Goal: Transaction & Acquisition: Purchase product/service

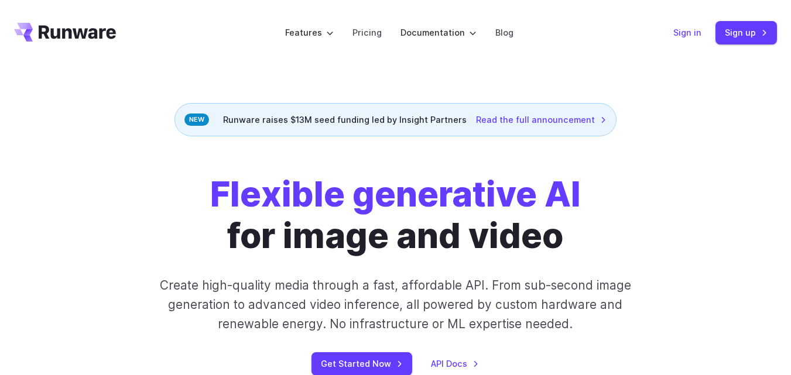
click at [686, 31] on link "Sign in" at bounding box center [687, 32] width 28 height 13
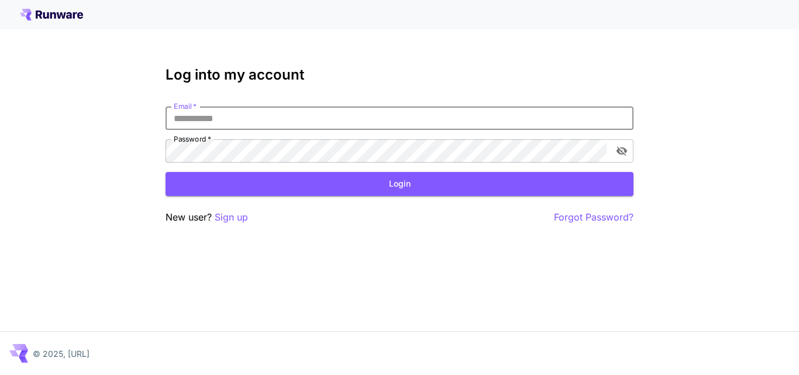
drag, startPoint x: 0, startPoint y: 0, endPoint x: 291, endPoint y: 120, distance: 314.6
click at [291, 120] on input "Email   *" at bounding box center [400, 118] width 468 height 23
type input "**********"
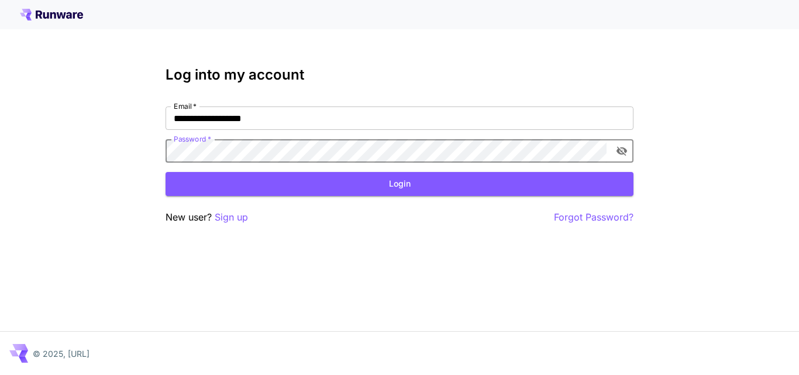
click button "Login" at bounding box center [400, 184] width 468 height 24
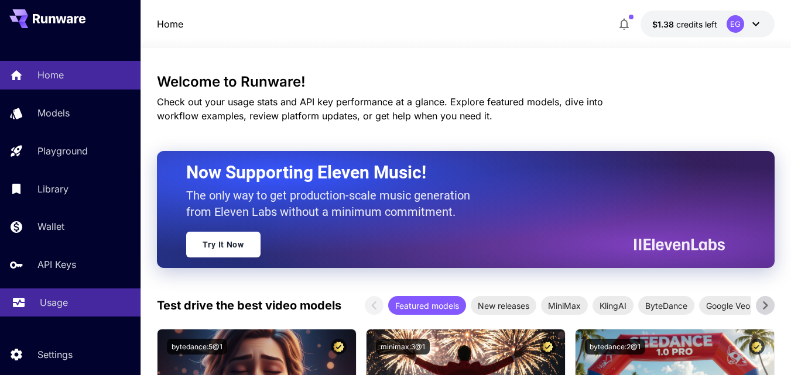
click at [48, 304] on p "Usage" at bounding box center [54, 303] width 28 height 14
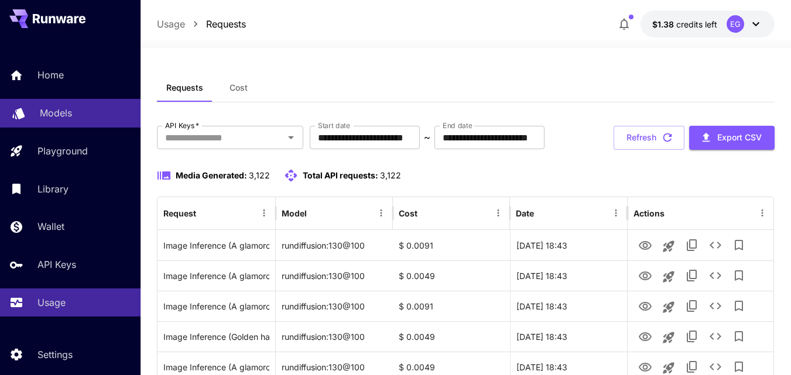
drag, startPoint x: 67, startPoint y: 112, endPoint x: 100, endPoint y: 107, distance: 33.7
click at [67, 112] on p "Models" at bounding box center [56, 113] width 32 height 14
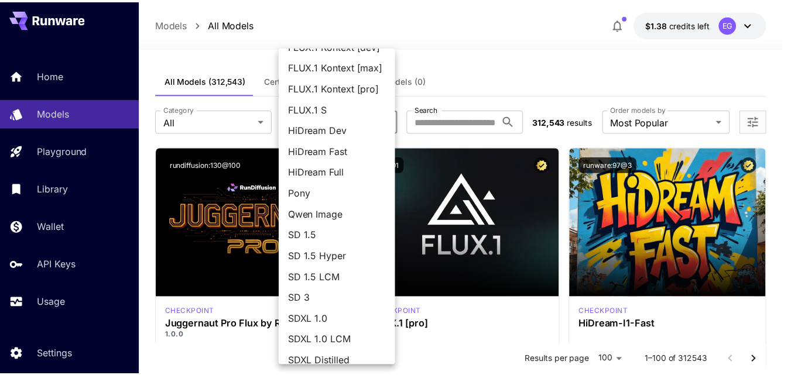
scroll to position [117, 0]
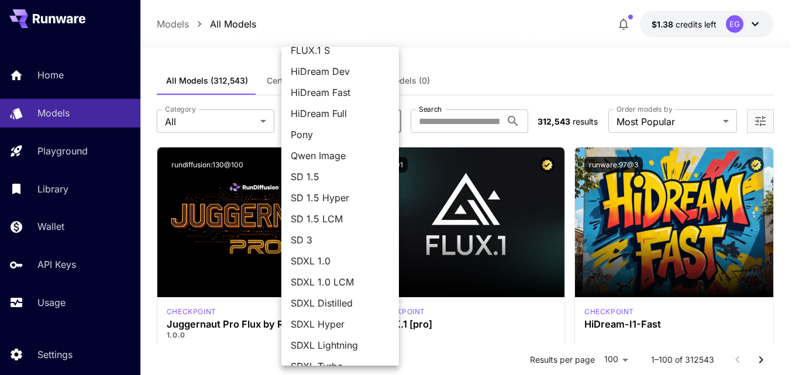
click at [217, 120] on div at bounding box center [399, 187] width 799 height 375
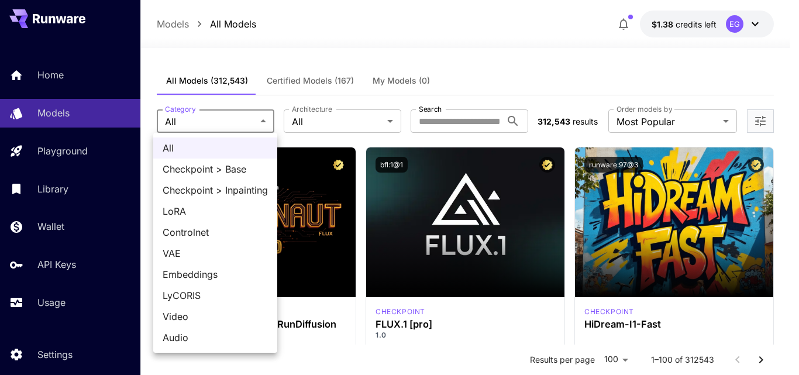
click at [191, 214] on span "LoRA" at bounding box center [215, 211] width 105 height 14
type input "****"
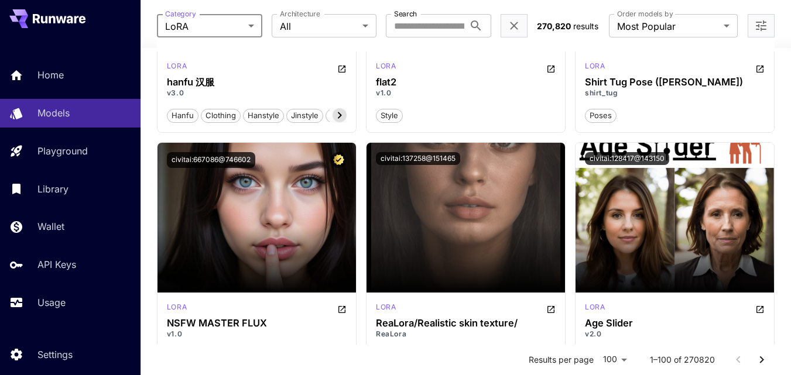
scroll to position [3921, 0]
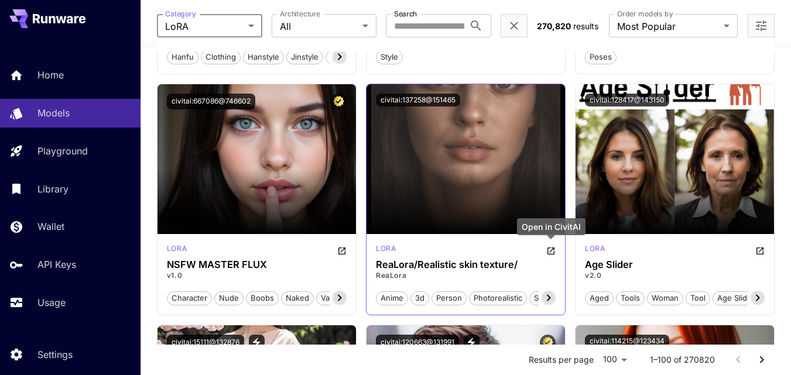
click at [551, 248] on icon "Open in CivitAI" at bounding box center [550, 251] width 7 height 7
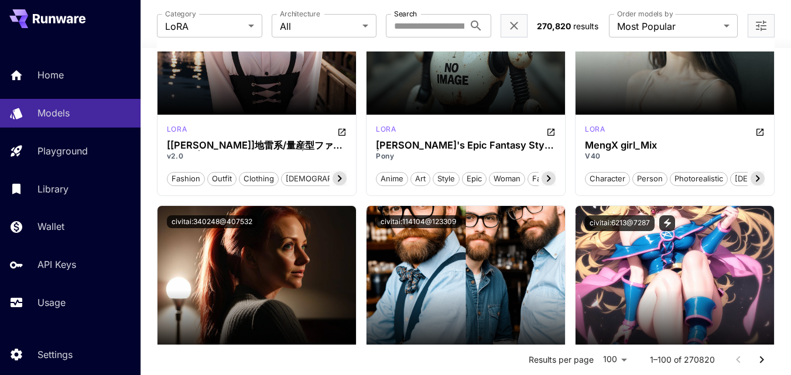
scroll to position [6145, 0]
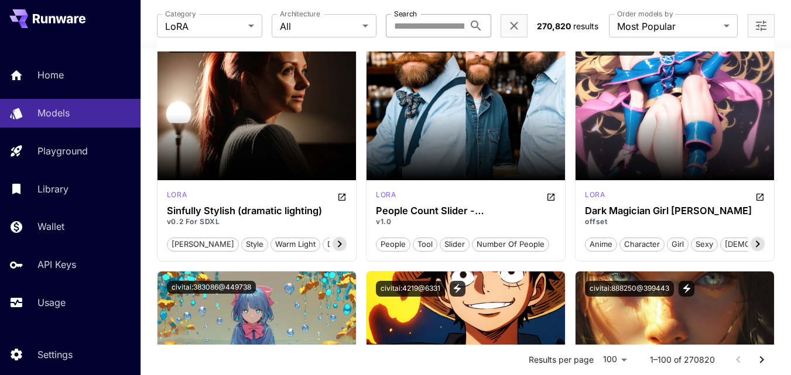
click at [429, 31] on input "Search" at bounding box center [425, 25] width 78 height 23
type input "******"
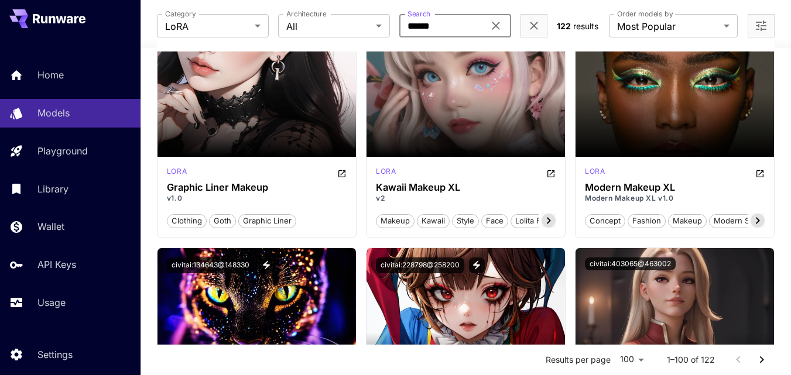
scroll to position [1288, 0]
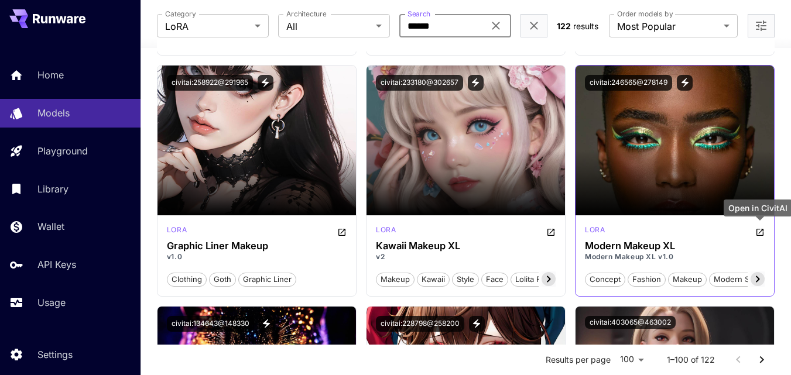
click at [761, 231] on icon "Open in CivitAI" at bounding box center [759, 232] width 7 height 7
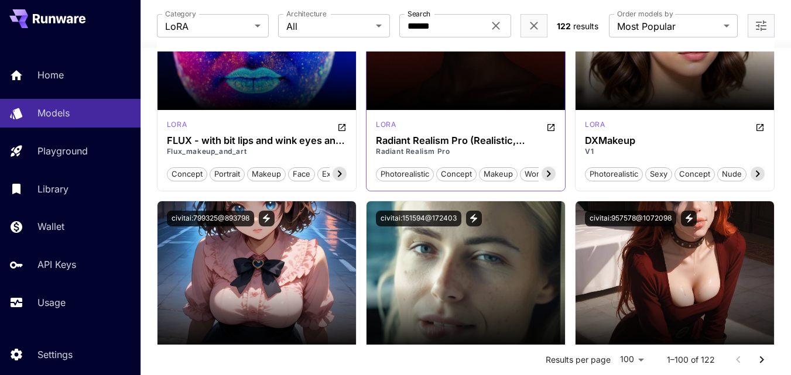
scroll to position [3746, 0]
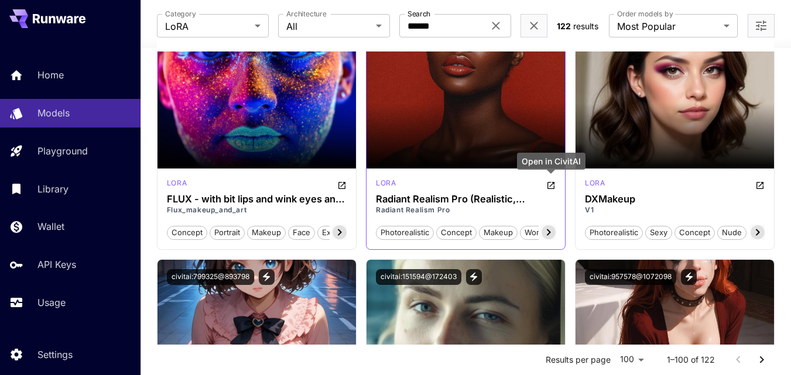
click at [550, 183] on icon "Open in CivitAI" at bounding box center [550, 185] width 7 height 7
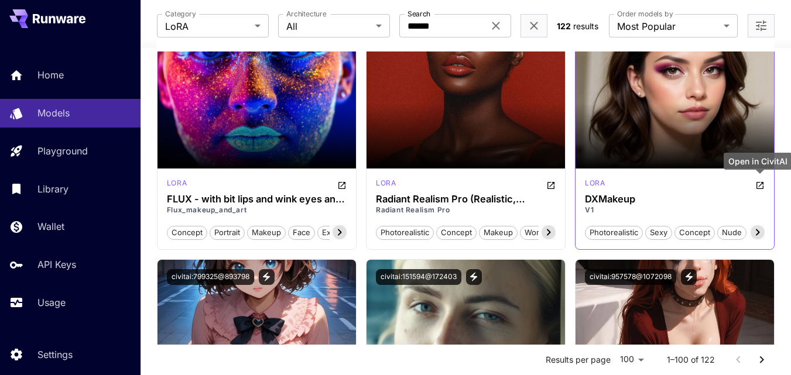
click at [758, 184] on icon "Open in CivitAI" at bounding box center [759, 185] width 9 height 9
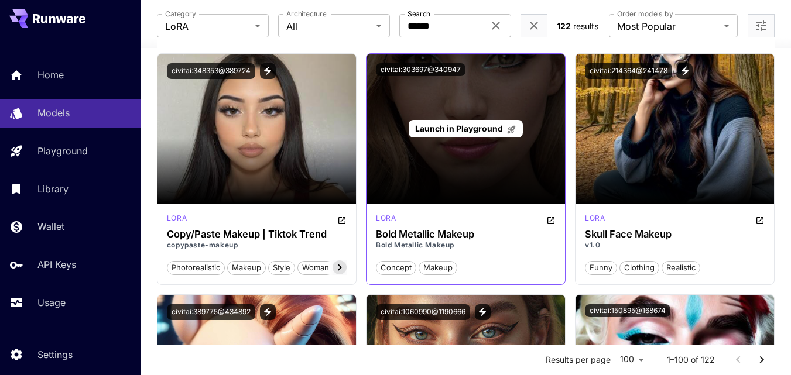
scroll to position [4858, 0]
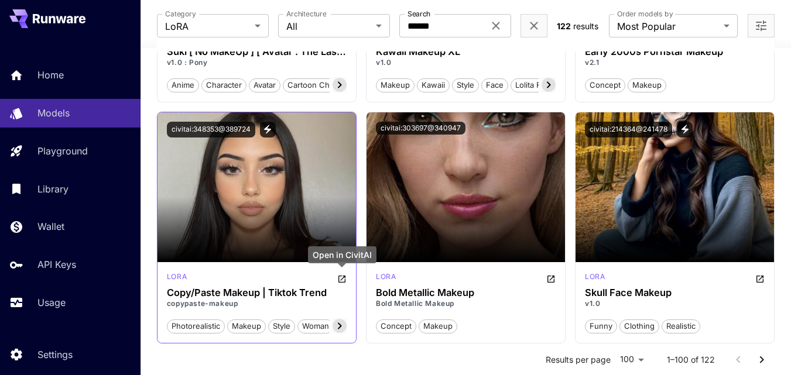
click at [341, 278] on icon "Open in CivitAI" at bounding box center [341, 278] width 9 height 9
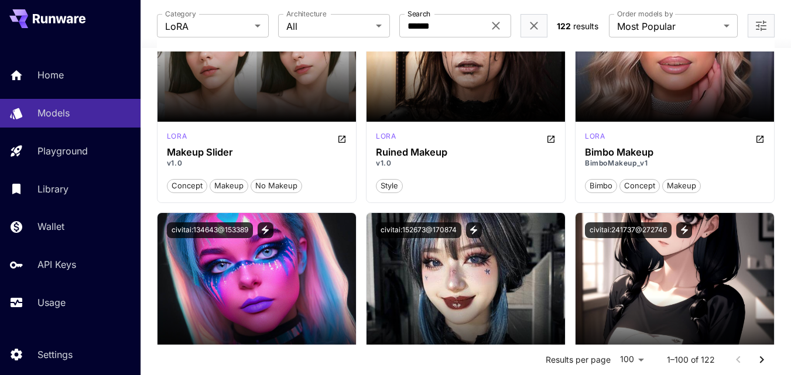
scroll to position [0, 0]
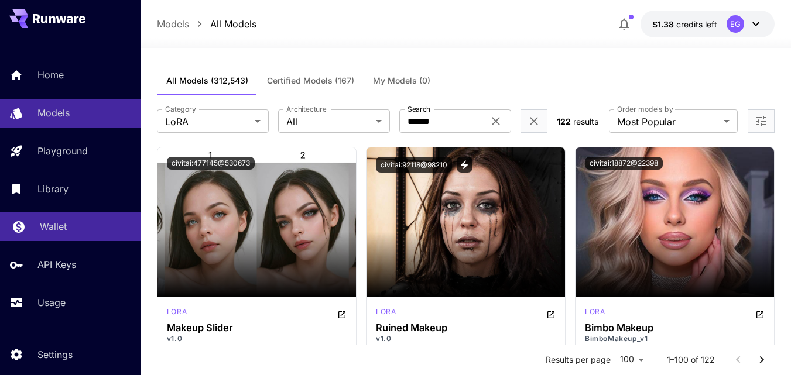
click at [59, 223] on p "Wallet" at bounding box center [53, 226] width 27 height 14
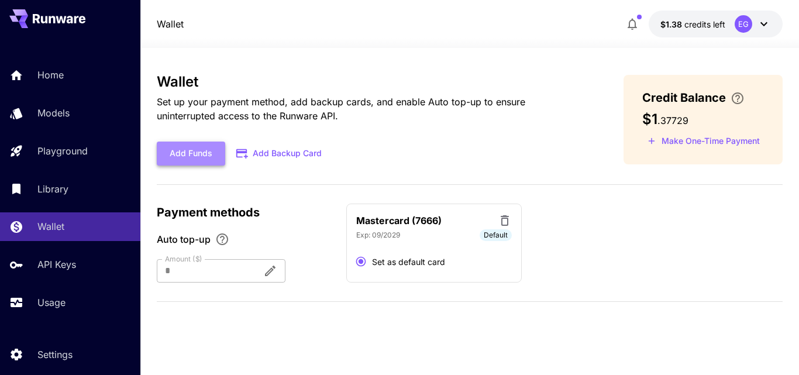
click at [210, 150] on button "Add Funds" at bounding box center [191, 154] width 68 height 24
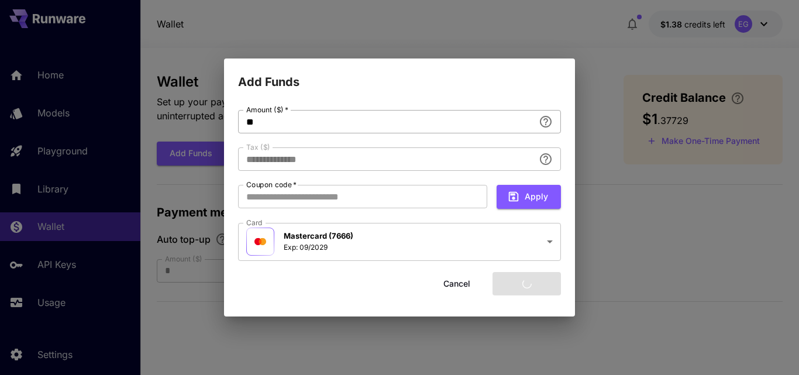
type input "****"
click at [519, 282] on button "Add funds" at bounding box center [527, 284] width 68 height 24
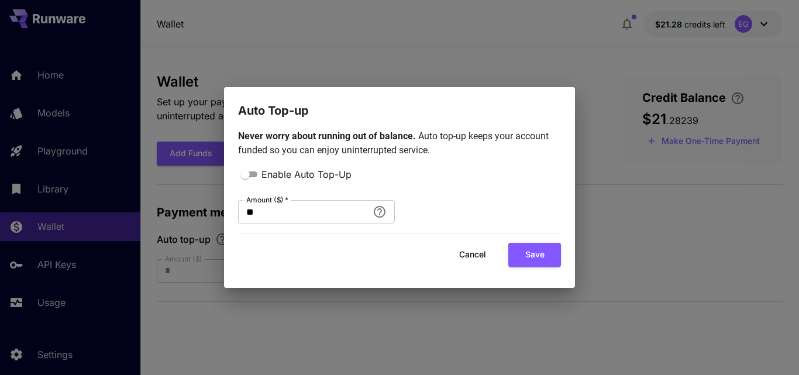
click at [469, 253] on button "Cancel" at bounding box center [473, 255] width 53 height 24
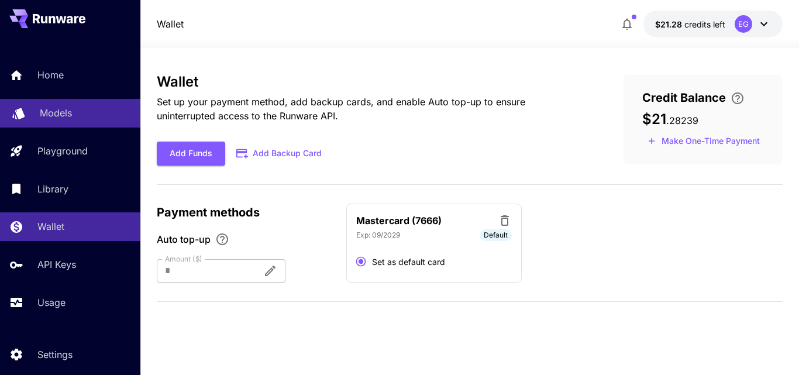
click at [66, 108] on p "Models" at bounding box center [56, 113] width 32 height 14
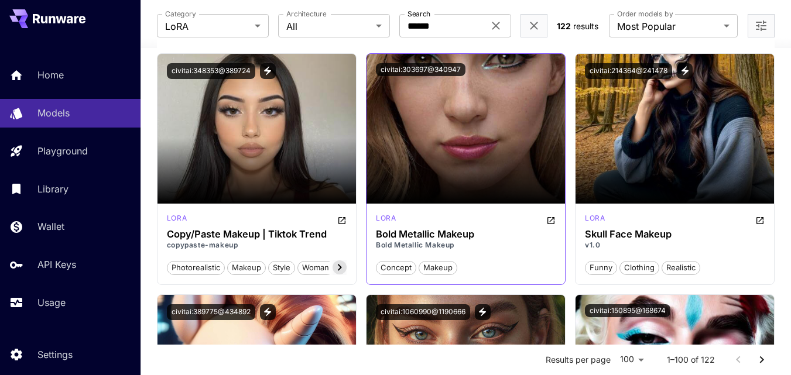
scroll to position [5092, 0]
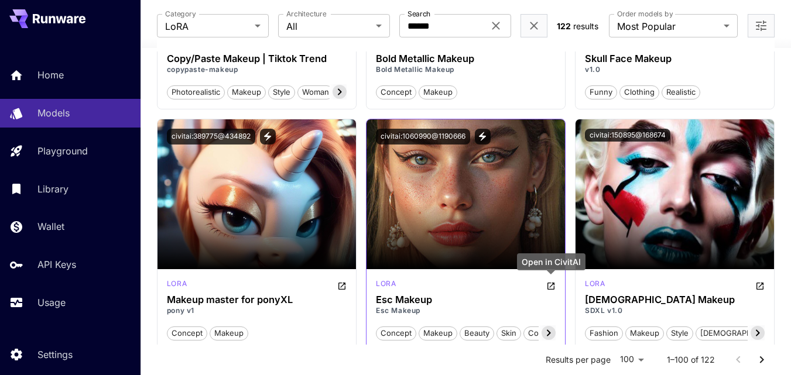
click at [548, 283] on icon "Open in CivitAI" at bounding box center [550, 286] width 9 height 9
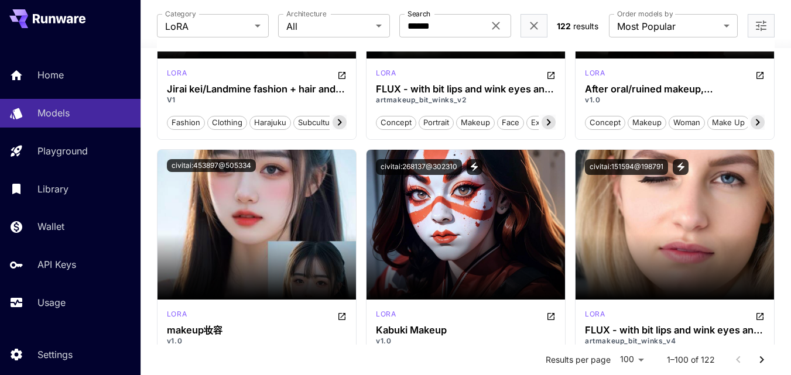
scroll to position [3570, 0]
